Goal: Transaction & Acquisition: Obtain resource

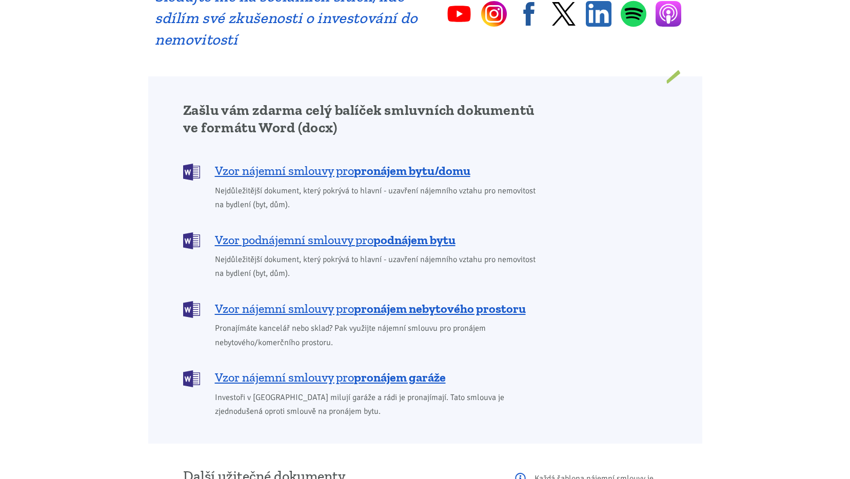
scroll to position [821, 0]
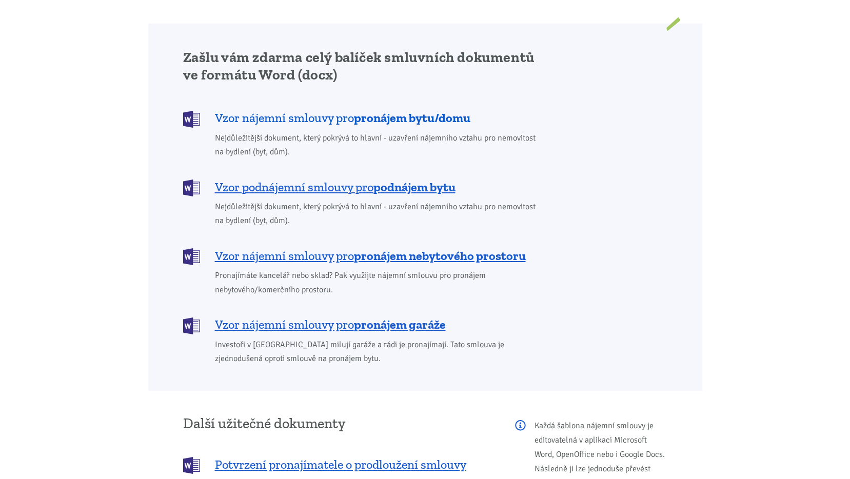
click at [449, 110] on b "pronájem bytu/domu" at bounding box center [412, 117] width 116 height 15
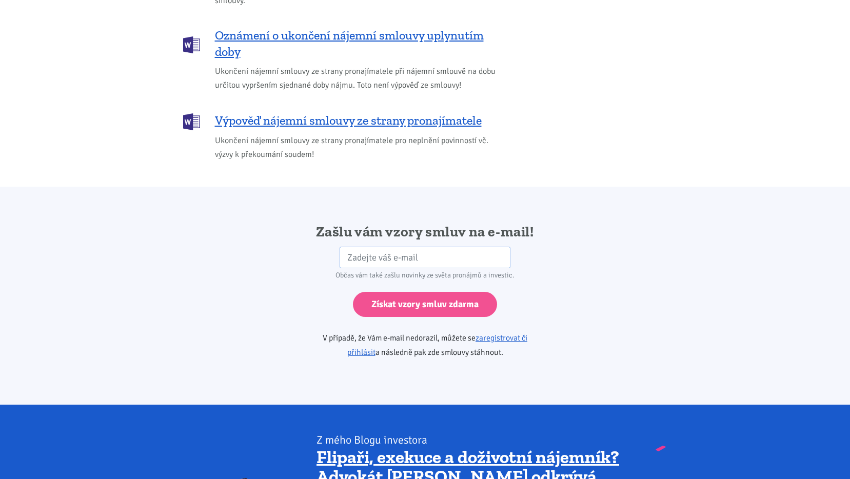
scroll to position [1713, 0]
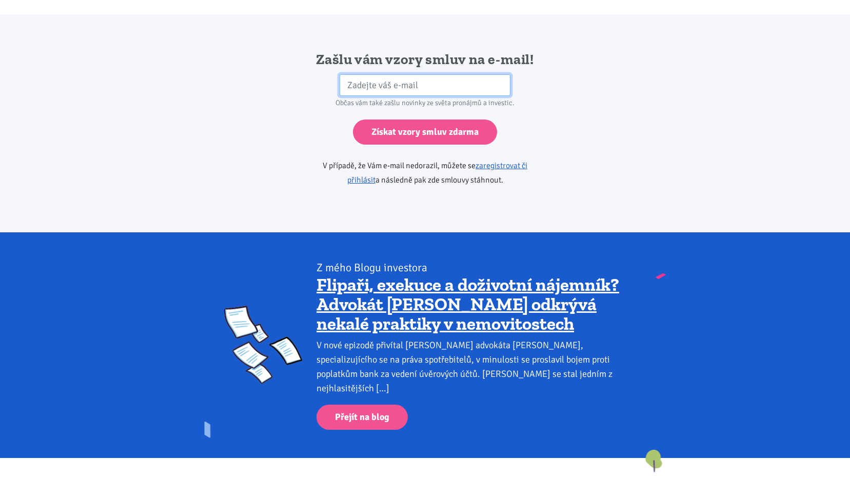
click at [418, 74] on input "email" at bounding box center [425, 85] width 171 height 22
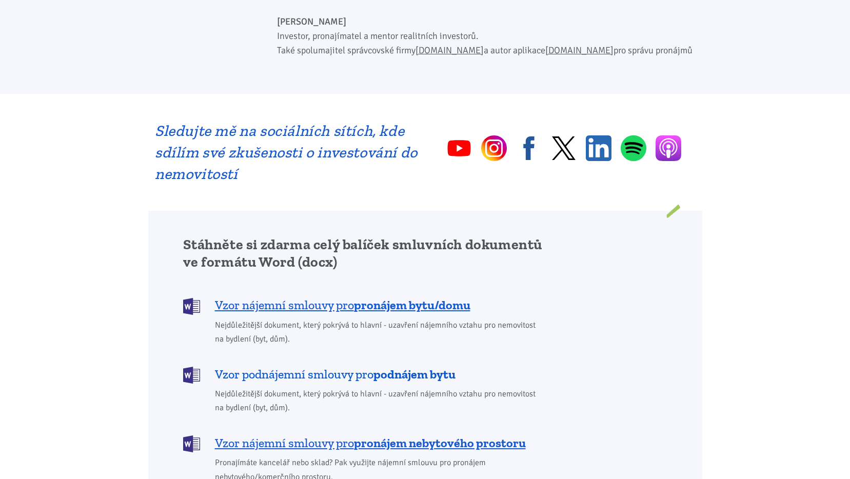
scroll to position [718, 0]
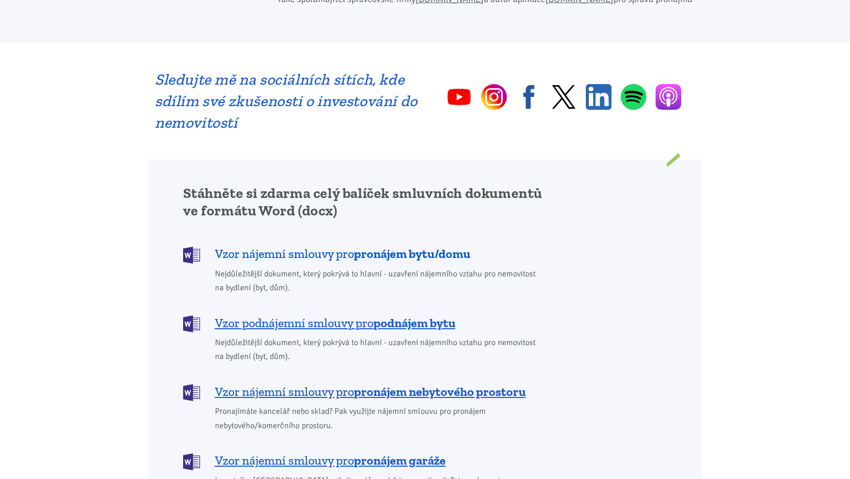
click at [456, 246] on b "pronájem bytu/domu" at bounding box center [412, 253] width 116 height 15
